Goal: Complete application form

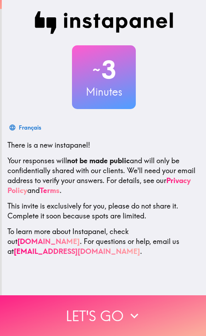
click at [148, 315] on button "Let's go" at bounding box center [103, 315] width 206 height 41
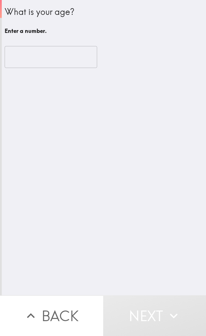
click at [33, 52] on input "number" at bounding box center [51, 57] width 92 height 22
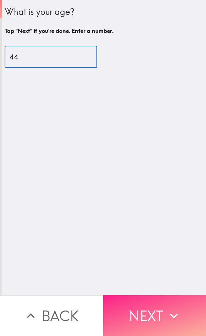
type input "44"
click at [163, 306] on button "Next" at bounding box center [154, 315] width 103 height 41
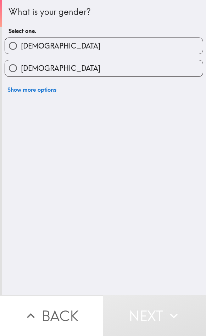
click at [17, 48] on input "[DEMOGRAPHIC_DATA]" at bounding box center [13, 46] width 16 height 16
radio input "true"
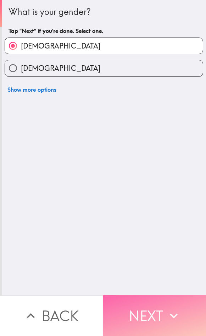
click at [166, 312] on icon "button" at bounding box center [174, 316] width 16 height 16
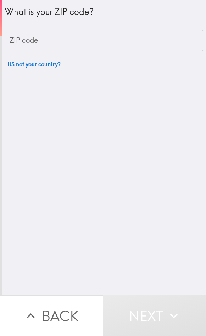
click at [17, 36] on div "ZIP code ZIP code" at bounding box center [104, 41] width 198 height 22
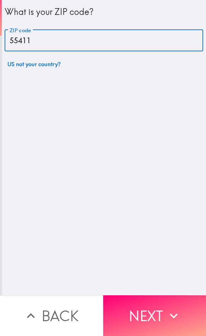
type input "55411"
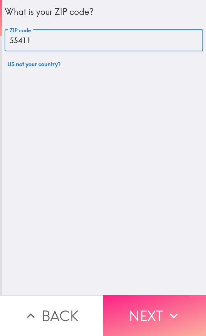
click at [162, 308] on button "Next" at bounding box center [154, 315] width 103 height 41
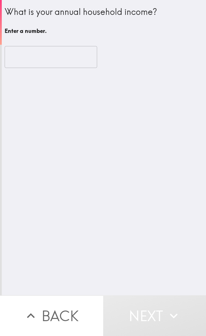
click at [20, 55] on input "number" at bounding box center [51, 57] width 92 height 22
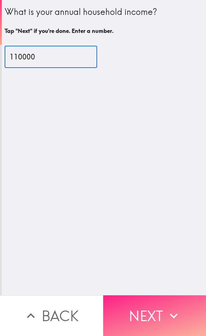
type input "110000"
click at [177, 308] on icon "button" at bounding box center [174, 316] width 16 height 16
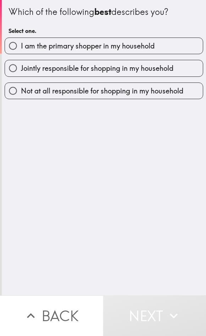
click at [32, 43] on span "I am the primary shopper in my household" at bounding box center [88, 46] width 134 height 10
click at [21, 43] on input "I am the primary shopper in my household" at bounding box center [13, 46] width 16 height 16
radio input "true"
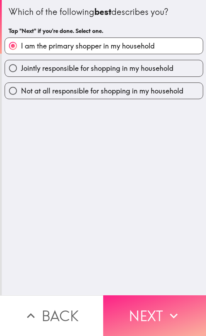
click at [176, 308] on icon "button" at bounding box center [174, 316] width 16 height 16
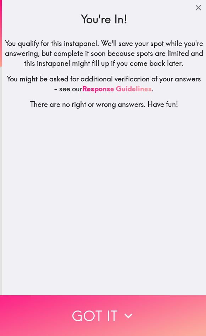
click at [139, 327] on button "Got it" at bounding box center [103, 315] width 206 height 41
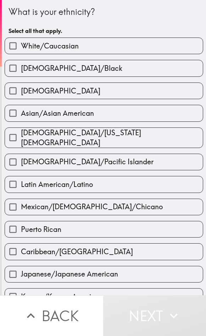
click at [16, 49] on input "White/Caucasian" at bounding box center [13, 46] width 16 height 16
checkbox input "true"
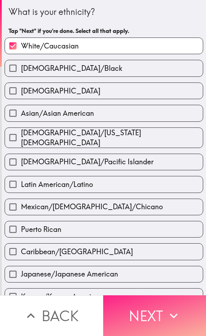
click at [174, 312] on icon "button" at bounding box center [174, 316] width 16 height 16
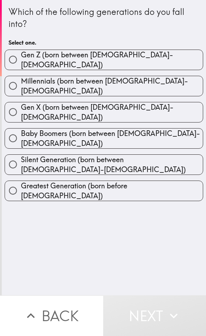
click at [14, 107] on input "Gen X (born between [DEMOGRAPHIC_DATA]-[DEMOGRAPHIC_DATA])" at bounding box center [13, 112] width 16 height 16
radio input "true"
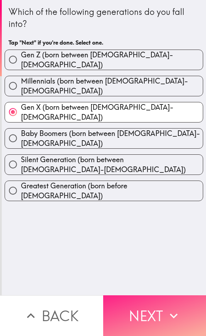
click at [162, 315] on button "Next" at bounding box center [154, 315] width 103 height 41
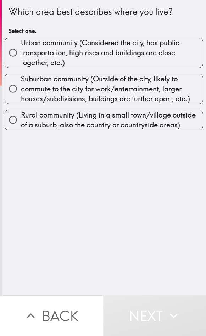
click at [11, 52] on input "Urban community (Considered the city, has public transportation, high rises and…" at bounding box center [13, 53] width 16 height 16
radio input "true"
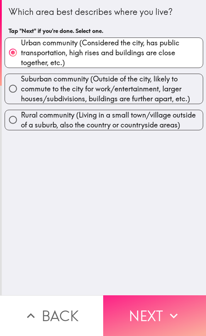
click at [160, 316] on button "Next" at bounding box center [154, 315] width 103 height 41
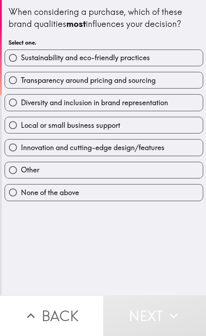
click at [13, 80] on input "Transparency around pricing and sourcing" at bounding box center [13, 80] width 16 height 16
radio input "true"
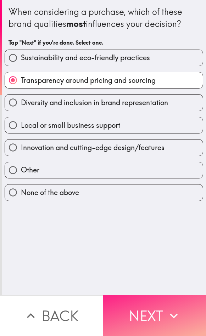
click at [160, 312] on button "Next" at bounding box center [154, 315] width 103 height 41
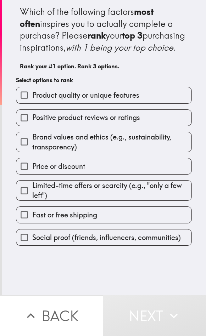
click at [29, 103] on input "Product quality or unique features" at bounding box center [24, 95] width 16 height 16
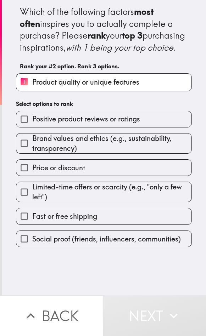
click at [25, 127] on input "Positive product reviews or ratings" at bounding box center [24, 119] width 16 height 16
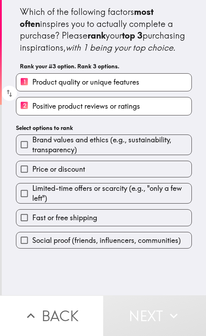
click at [25, 201] on input "Limited-time offers or scarcity (e.g., "only a few left")" at bounding box center [24, 194] width 16 height 16
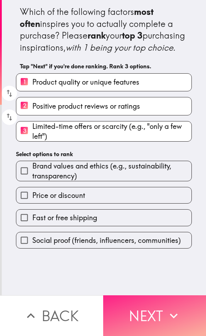
click at [162, 319] on button "Next" at bounding box center [154, 315] width 103 height 41
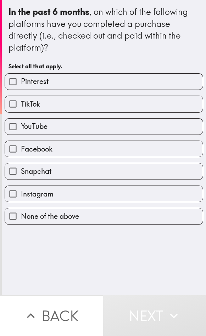
click at [11, 103] on input "TikTok" at bounding box center [13, 104] width 16 height 16
checkbox input "true"
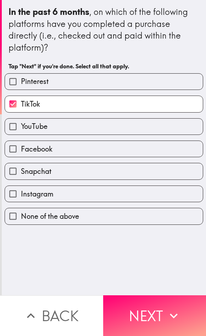
click at [11, 194] on input "Instagram" at bounding box center [13, 194] width 16 height 16
checkbox input "true"
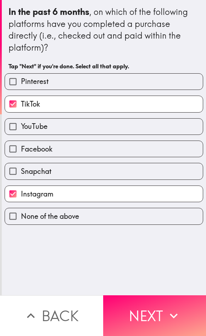
click at [10, 145] on input "Facebook" at bounding box center [13, 149] width 16 height 16
checkbox input "true"
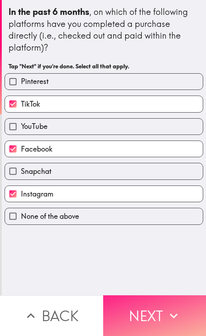
click at [160, 313] on button "Next" at bounding box center [154, 315] width 103 height 41
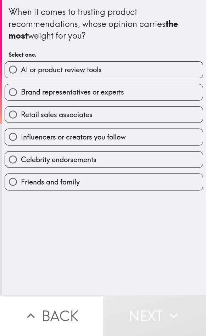
click at [6, 91] on input "Brand representatives or experts" at bounding box center [13, 92] width 16 height 16
radio input "true"
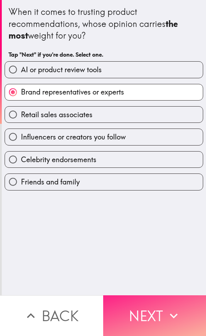
click at [157, 309] on button "Next" at bounding box center [154, 315] width 103 height 41
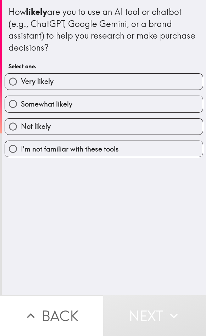
click at [17, 106] on input "Somewhat likely" at bounding box center [13, 104] width 16 height 16
radio input "true"
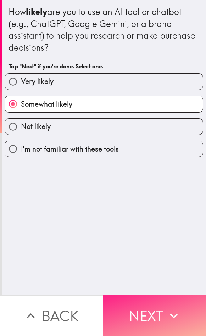
click at [160, 308] on button "Next" at bounding box center [154, 315] width 103 height 41
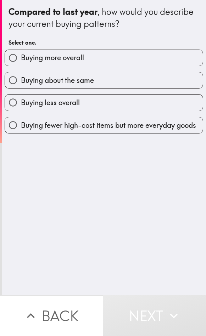
click at [17, 58] on input "Buying more overall" at bounding box center [13, 58] width 16 height 16
radio input "true"
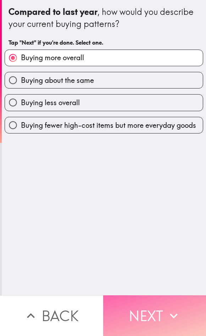
click at [158, 312] on button "Next" at bounding box center [154, 315] width 103 height 41
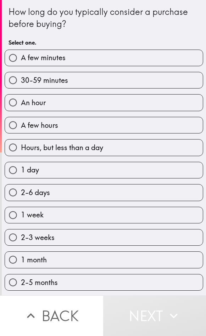
click at [10, 86] on input "30-59 minutes" at bounding box center [13, 80] width 16 height 16
radio input "true"
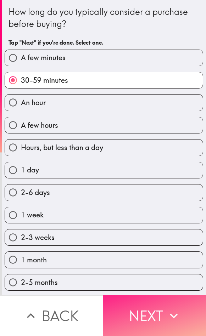
click at [158, 321] on button "Next" at bounding box center [154, 315] width 103 height 41
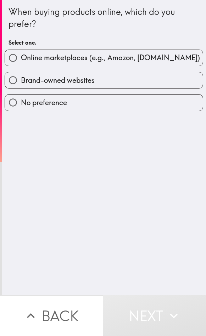
click at [6, 62] on input "Online marketplaces (e.g., Amazon, [DOMAIN_NAME])" at bounding box center [13, 58] width 16 height 16
radio input "true"
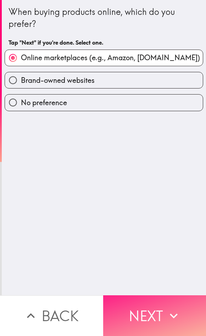
click at [156, 313] on button "Next" at bounding box center [154, 315] width 103 height 41
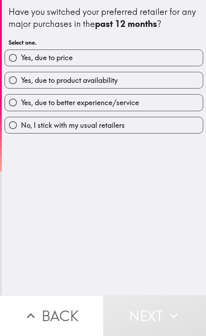
click at [12, 85] on input "Yes, due to product availability" at bounding box center [13, 80] width 16 height 16
radio input "true"
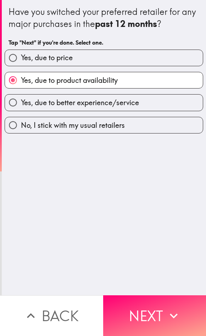
click at [9, 106] on input "Yes, due to better experience/service" at bounding box center [13, 103] width 16 height 16
radio input "true"
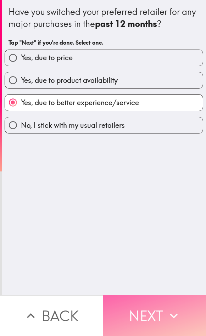
click at [155, 314] on button "Next" at bounding box center [154, 315] width 103 height 41
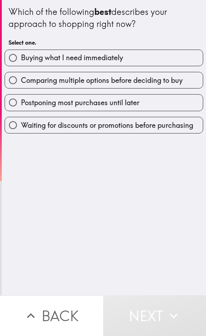
click at [6, 83] on input "Comparing multiple options before deciding to buy" at bounding box center [13, 80] width 16 height 16
radio input "true"
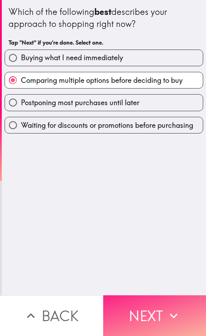
click at [157, 315] on button "Next" at bounding box center [154, 315] width 103 height 41
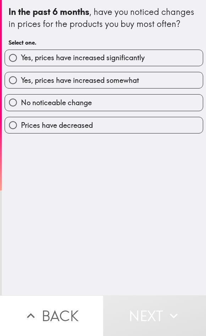
click at [11, 88] on input "Yes, prices have increased somewhat" at bounding box center [13, 80] width 16 height 16
radio input "true"
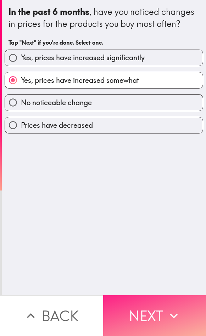
click at [154, 317] on button "Next" at bounding box center [154, 315] width 103 height 41
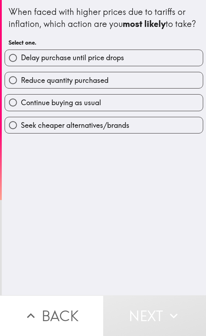
click at [12, 111] on input "Continue buying as usual" at bounding box center [13, 103] width 16 height 16
radio input "true"
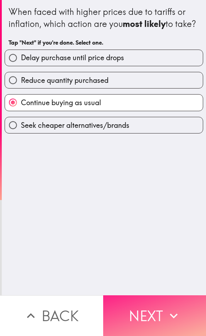
click at [158, 315] on button "Next" at bounding box center [154, 315] width 103 height 41
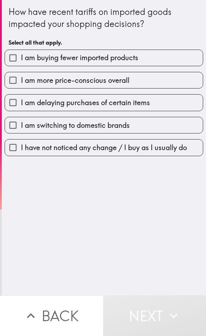
click at [9, 80] on input "I am more price-conscious overall" at bounding box center [13, 80] width 16 height 16
checkbox input "true"
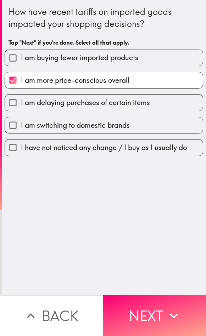
click at [10, 153] on input "I have not noticed any change / I buy as I usually do" at bounding box center [13, 148] width 16 height 16
checkbox input "true"
checkbox input "false"
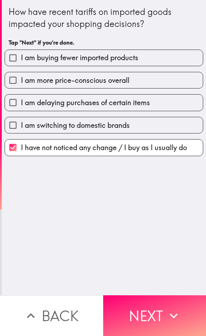
click at [9, 153] on input "I have not noticed any change / I buy as I usually do" at bounding box center [13, 148] width 16 height 16
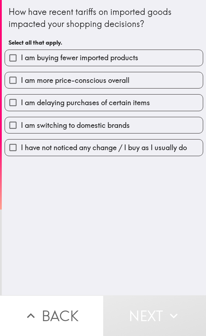
click at [12, 151] on input "I have not noticed any change / I buy as I usually do" at bounding box center [13, 148] width 16 height 16
checkbox input "true"
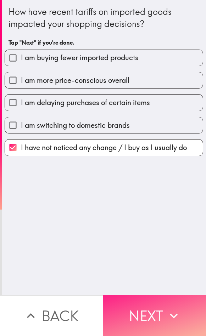
click at [160, 319] on button "Next" at bounding box center [154, 315] width 103 height 41
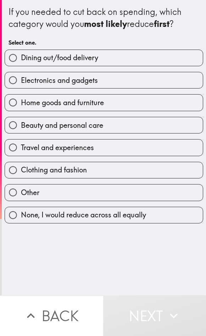
click at [7, 151] on input "Travel and experiences" at bounding box center [13, 148] width 16 height 16
radio input "true"
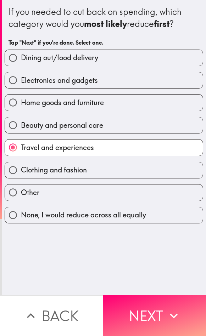
click at [5, 102] on input "Home goods and furniture" at bounding box center [13, 103] width 16 height 16
radio input "true"
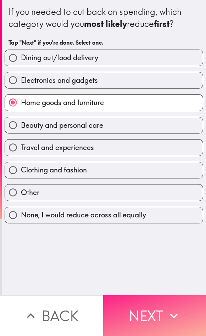
click at [149, 311] on button "Next" at bounding box center [154, 315] width 103 height 41
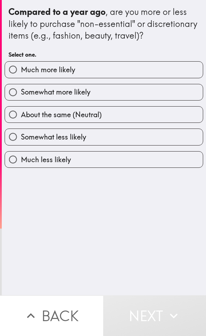
click at [16, 97] on input "Somewhat more likely" at bounding box center [13, 92] width 16 height 16
radio input "true"
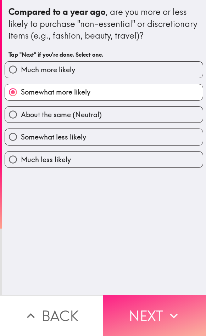
click at [155, 310] on button "Next" at bounding box center [154, 315] width 103 height 41
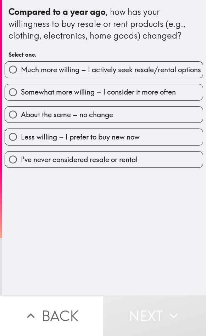
click at [15, 100] on input "Somewhat more willing – I consider it more often" at bounding box center [13, 92] width 16 height 16
radio input "true"
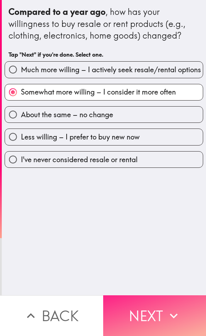
click at [153, 315] on button "Next" at bounding box center [154, 315] width 103 height 41
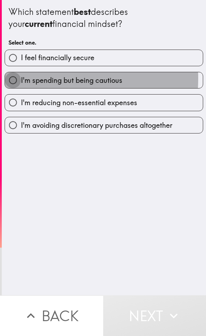
click at [10, 78] on input "I'm spending but being cautious" at bounding box center [13, 80] width 16 height 16
radio input "true"
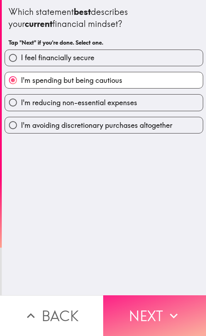
click at [156, 315] on button "Next" at bounding box center [154, 315] width 103 height 41
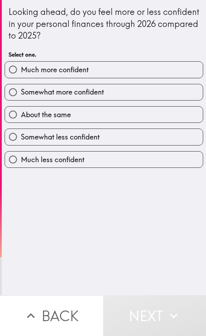
click at [18, 95] on input "Somewhat more confident" at bounding box center [13, 92] width 16 height 16
radio input "true"
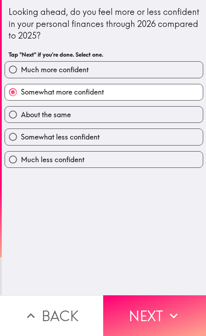
click at [14, 117] on input "About the same" at bounding box center [13, 115] width 16 height 16
radio input "true"
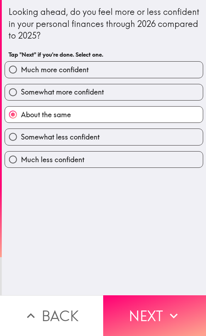
click at [158, 314] on button "Next" at bounding box center [154, 315] width 103 height 41
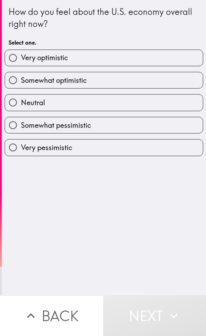
click at [9, 83] on input "Somewhat optimistic" at bounding box center [13, 80] width 16 height 16
radio input "true"
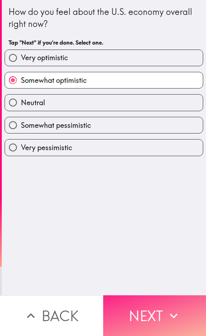
click at [157, 314] on button "Next" at bounding box center [154, 315] width 103 height 41
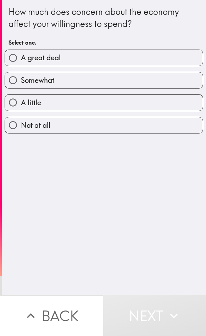
click at [10, 85] on input "Somewhat" at bounding box center [13, 80] width 16 height 16
radio input "true"
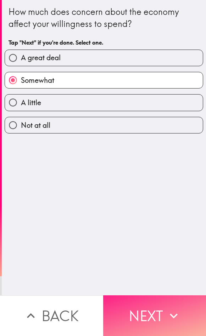
click at [156, 316] on button "Next" at bounding box center [154, 315] width 103 height 41
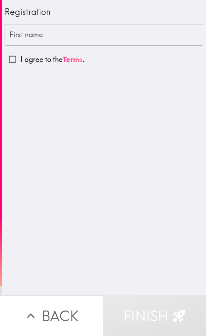
click at [23, 26] on input "First name" at bounding box center [104, 35] width 198 height 22
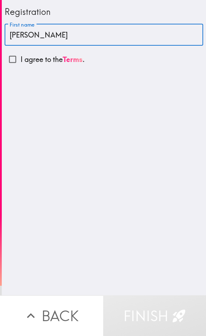
type input "[PERSON_NAME]"
click at [11, 57] on input "I agree to the Terms ." at bounding box center [13, 59] width 16 height 16
checkbox input "true"
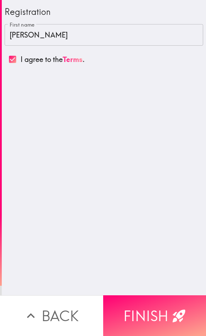
click at [45, 36] on input "[PERSON_NAME]" at bounding box center [104, 35] width 198 height 22
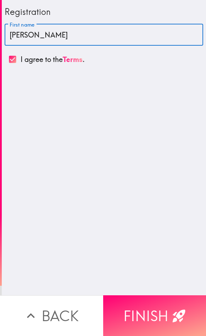
type input "[PERSON_NAME]"
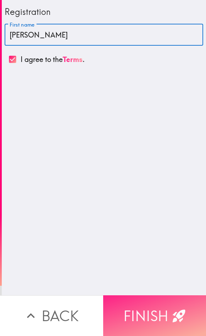
click at [167, 305] on button "Finish" at bounding box center [154, 315] width 103 height 41
